Goal: Transaction & Acquisition: Purchase product/service

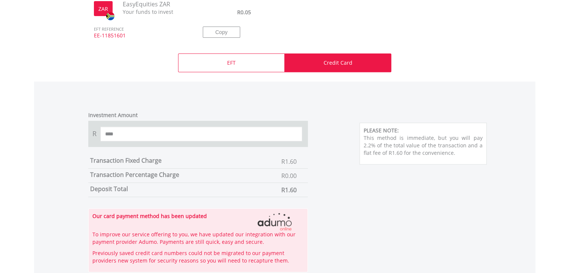
scroll to position [301, 0]
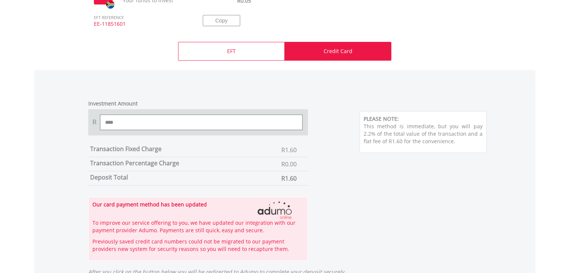
click at [104, 124] on input "****" at bounding box center [201, 122] width 203 height 15
type input "******"
click at [353, 162] on div "Investment Amount R ****** Transaction Fixed Charge R1.60 Transaction Percentag…" at bounding box center [285, 176] width 427 height 168
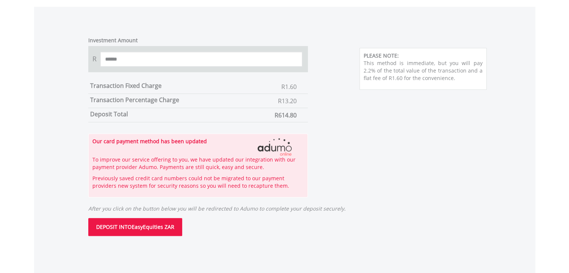
scroll to position [365, 0]
click at [144, 222] on button "DEPOSIT INTO EasyEquities ZAR" at bounding box center [135, 226] width 94 height 18
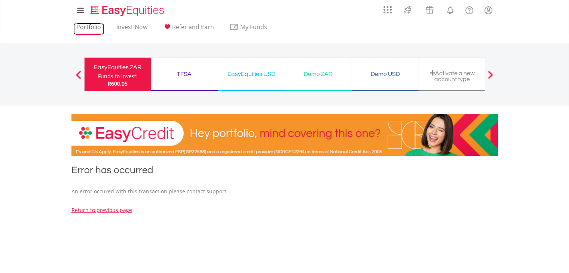
click at [95, 28] on link "Portfolio" at bounding box center [88, 29] width 31 height 12
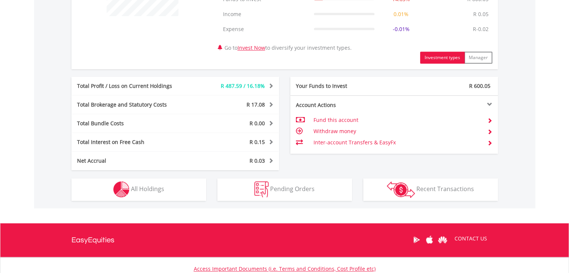
scroll to position [359, 0]
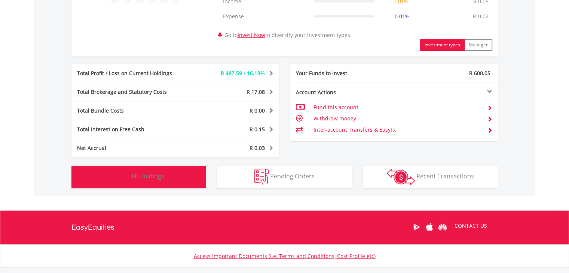
click at [148, 177] on span "All Holdings" at bounding box center [147, 176] width 33 height 8
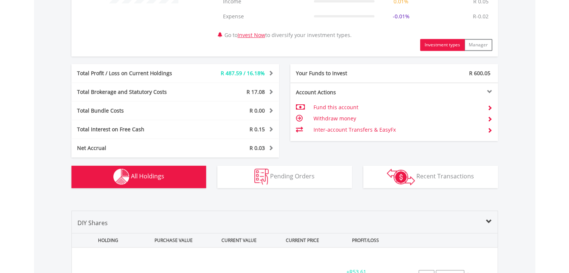
scroll to position [569, 0]
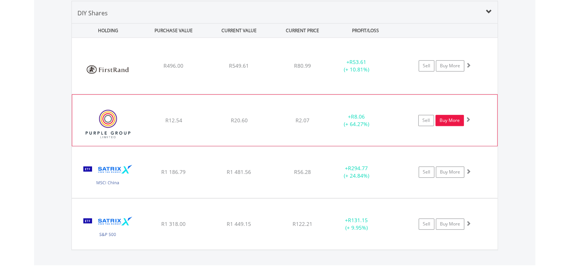
click at [446, 119] on link "Buy More" at bounding box center [450, 120] width 28 height 11
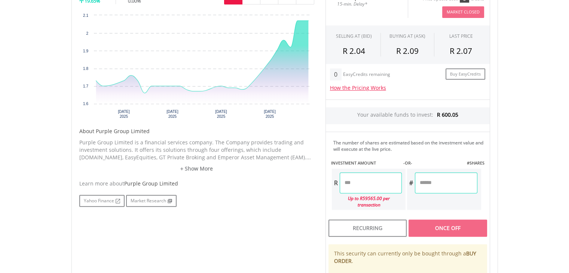
scroll to position [255, 0]
click at [359, 180] on input "number" at bounding box center [371, 182] width 62 height 21
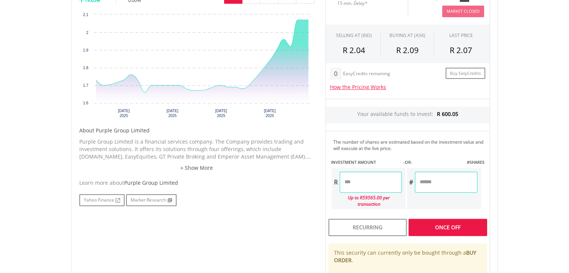
click at [489, 142] on div "Last Updated Price: 15-min. Delay* Price Update Cost: 0 Credits Market Closed S…" at bounding box center [408, 156] width 176 height 340
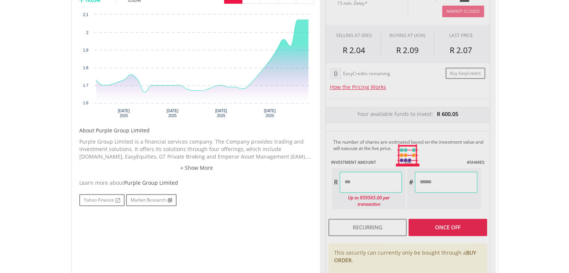
type input "******"
type input "*******"
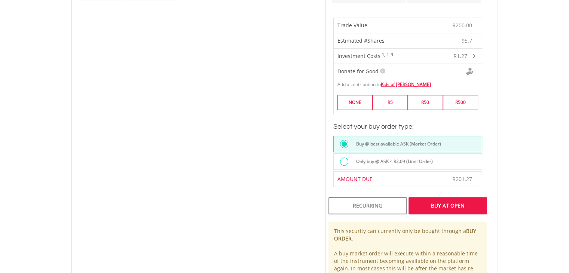
scroll to position [474, 0]
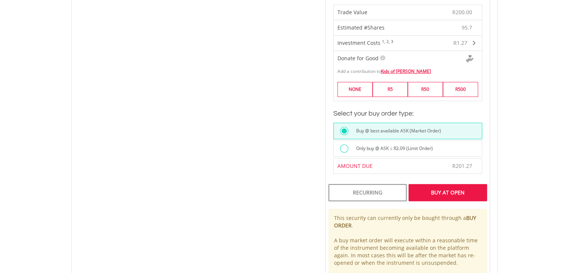
click at [454, 184] on div "Buy At Open" at bounding box center [448, 192] width 78 height 17
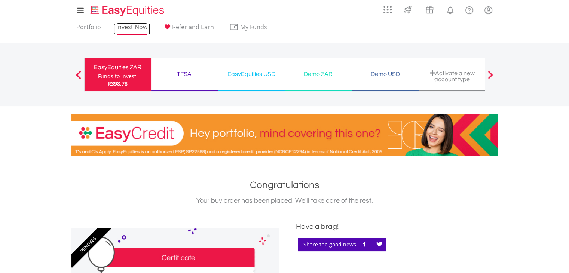
click at [123, 31] on link "Invest Now" at bounding box center [131, 29] width 37 height 12
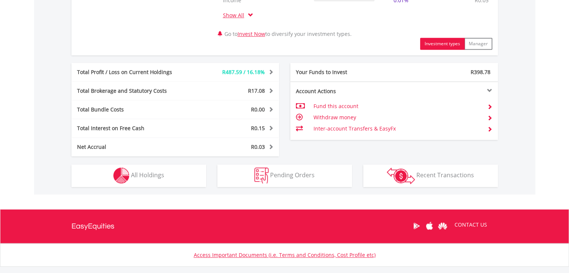
scroll to position [419, 0]
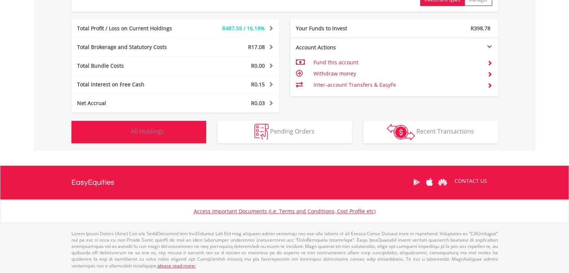
click at [142, 129] on span "All Holdings" at bounding box center [147, 131] width 33 height 8
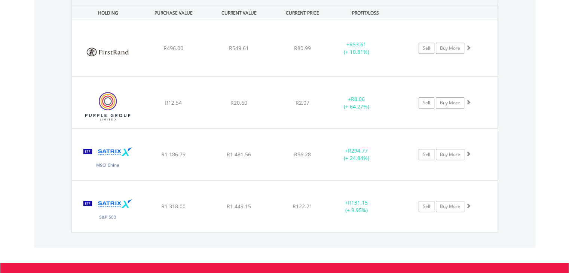
scroll to position [604, 0]
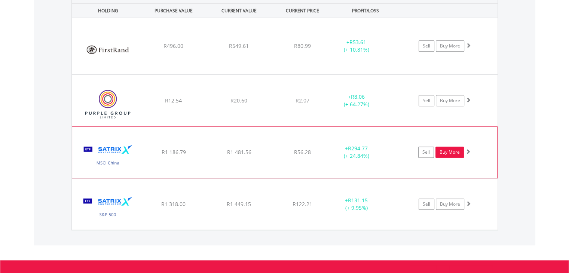
click at [453, 150] on link "Buy More" at bounding box center [450, 152] width 28 height 11
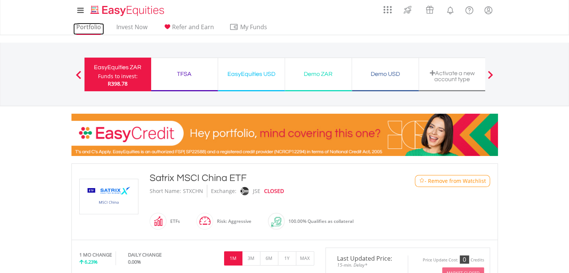
click at [90, 25] on link "Portfolio" at bounding box center [88, 29] width 31 height 12
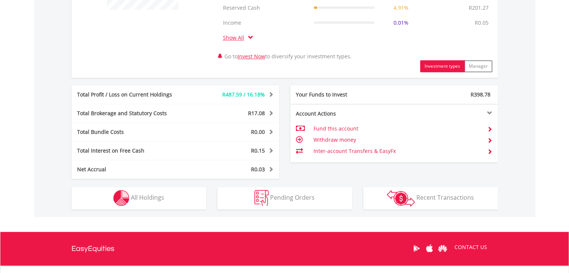
scroll to position [359, 0]
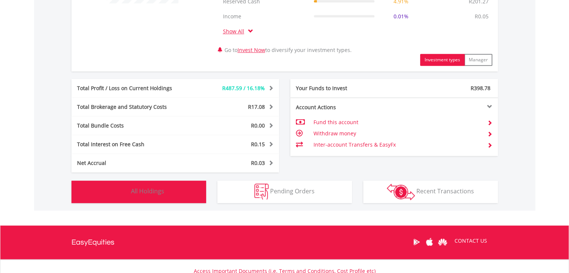
click at [149, 190] on span "All Holdings" at bounding box center [147, 191] width 33 height 8
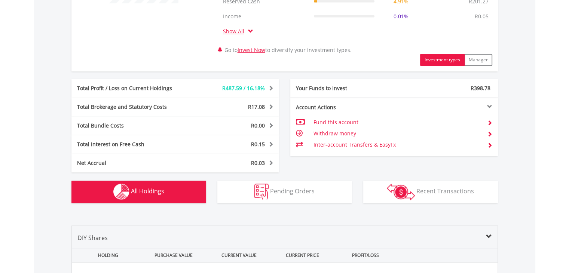
scroll to position [584, 0]
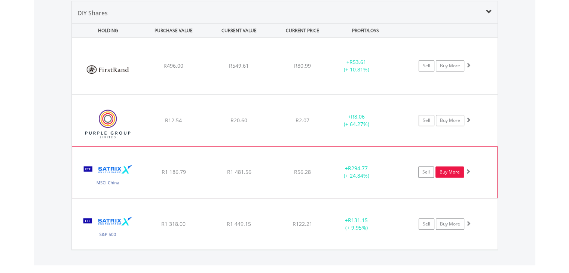
click at [451, 169] on link "Buy More" at bounding box center [450, 172] width 28 height 11
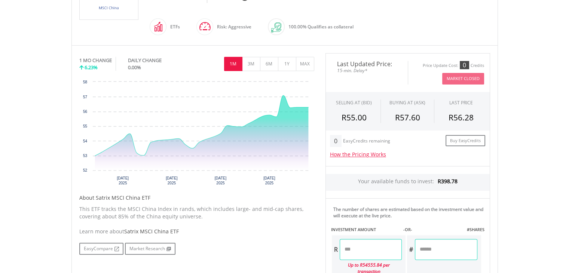
scroll to position [210, 0]
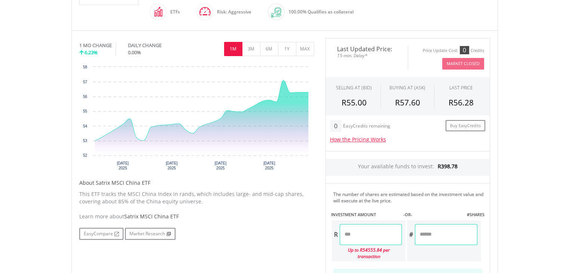
click at [361, 235] on input "number" at bounding box center [371, 234] width 62 height 21
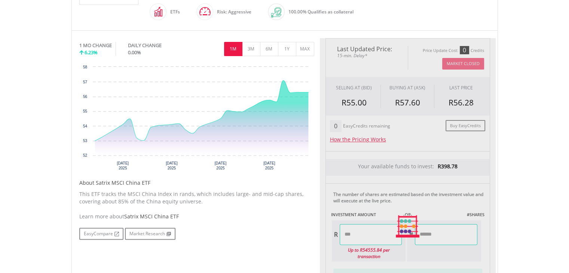
type input "******"
click at [540, 156] on body "My Investments Invest Now New Listings Sell My Recurring Investments Pending Or…" at bounding box center [284, 174] width 569 height 769
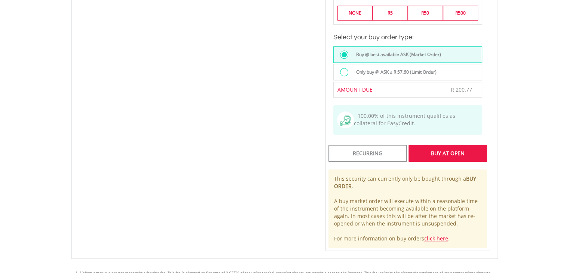
scroll to position [559, 0]
click at [448, 144] on div "Buy At Open" at bounding box center [448, 152] width 78 height 17
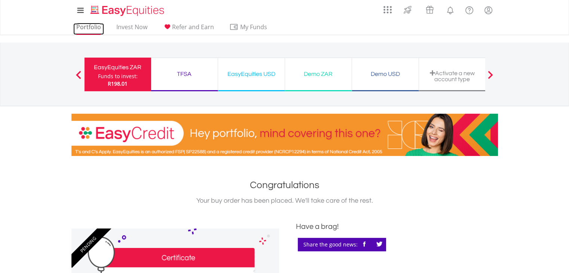
click at [92, 27] on link "Portfolio" at bounding box center [88, 29] width 31 height 12
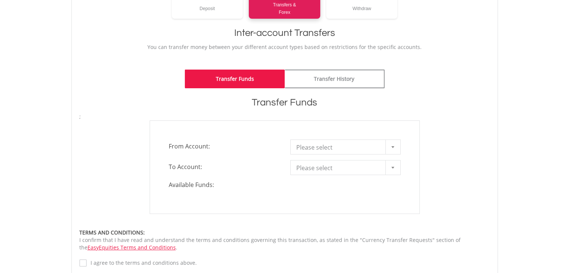
scroll to position [150, 0]
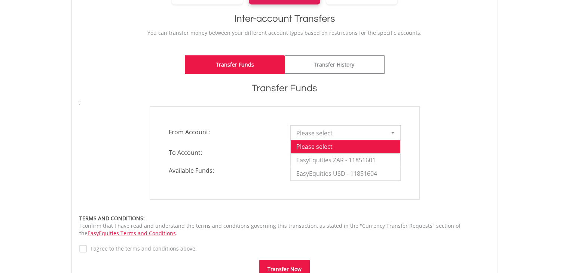
click at [396, 130] on div at bounding box center [393, 133] width 15 height 14
click at [471, 111] on div "**********" at bounding box center [285, 153] width 422 height 94
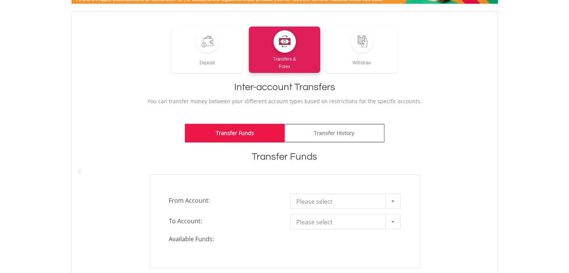
scroll to position [75, 0]
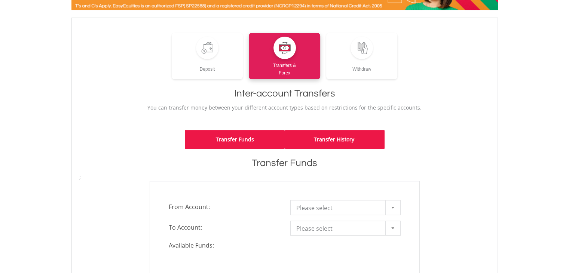
click at [346, 137] on link "Transfer History" at bounding box center [335, 139] width 100 height 19
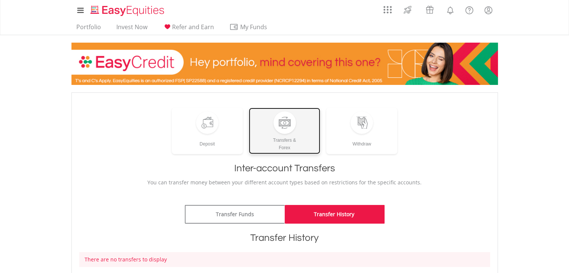
click at [281, 133] on div at bounding box center [285, 123] width 22 height 22
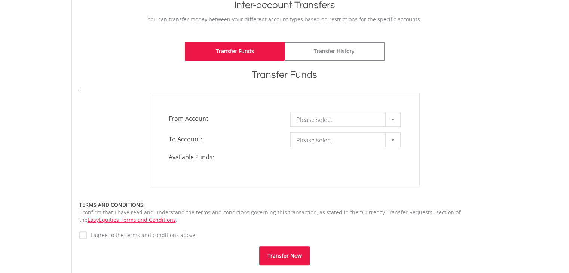
scroll to position [180, 0]
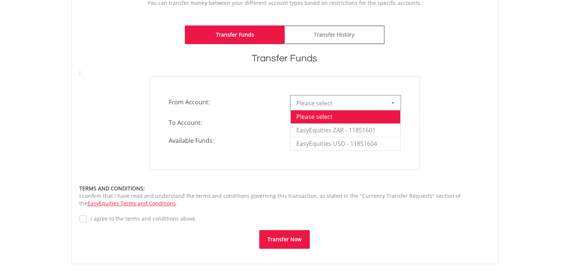
click at [397, 103] on div at bounding box center [393, 103] width 15 height 14
click at [338, 128] on li "EasyEquities ZAR - 11851601" at bounding box center [346, 130] width 110 height 13
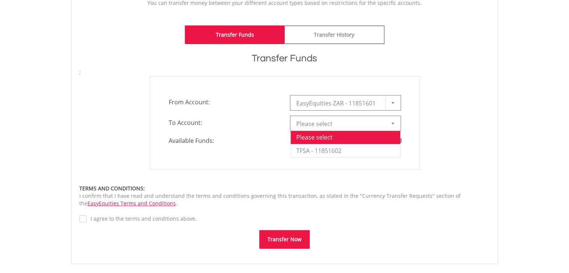
click at [394, 123] on b at bounding box center [393, 124] width 3 height 2
click at [437, 93] on div "**********" at bounding box center [285, 123] width 422 height 94
